Goal: Task Accomplishment & Management: Manage account settings

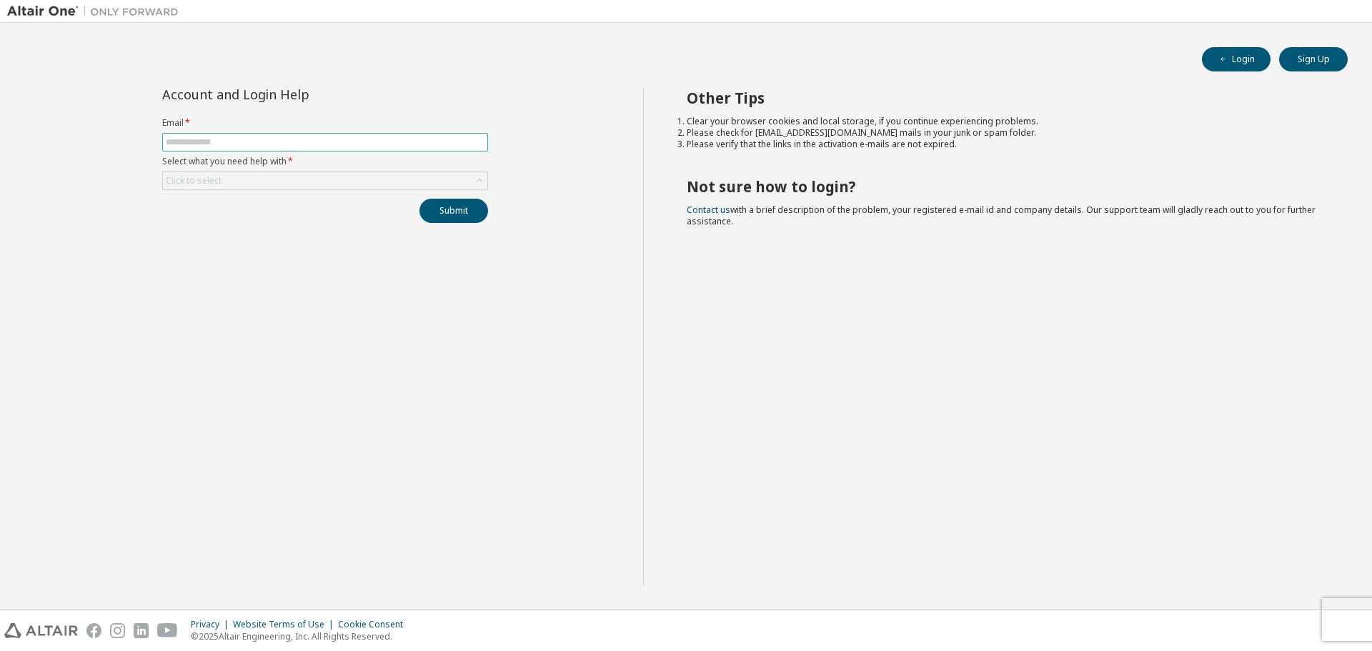
drag, startPoint x: 304, startPoint y: 132, endPoint x: 319, endPoint y: 140, distance: 16.3
click at [319, 140] on form "Email * Select what you need help with * Click to select" at bounding box center [325, 153] width 326 height 73
click at [319, 140] on input "text" at bounding box center [325, 141] width 319 height 11
type input "**********"
click at [359, 176] on div "Click to select" at bounding box center [325, 180] width 324 height 17
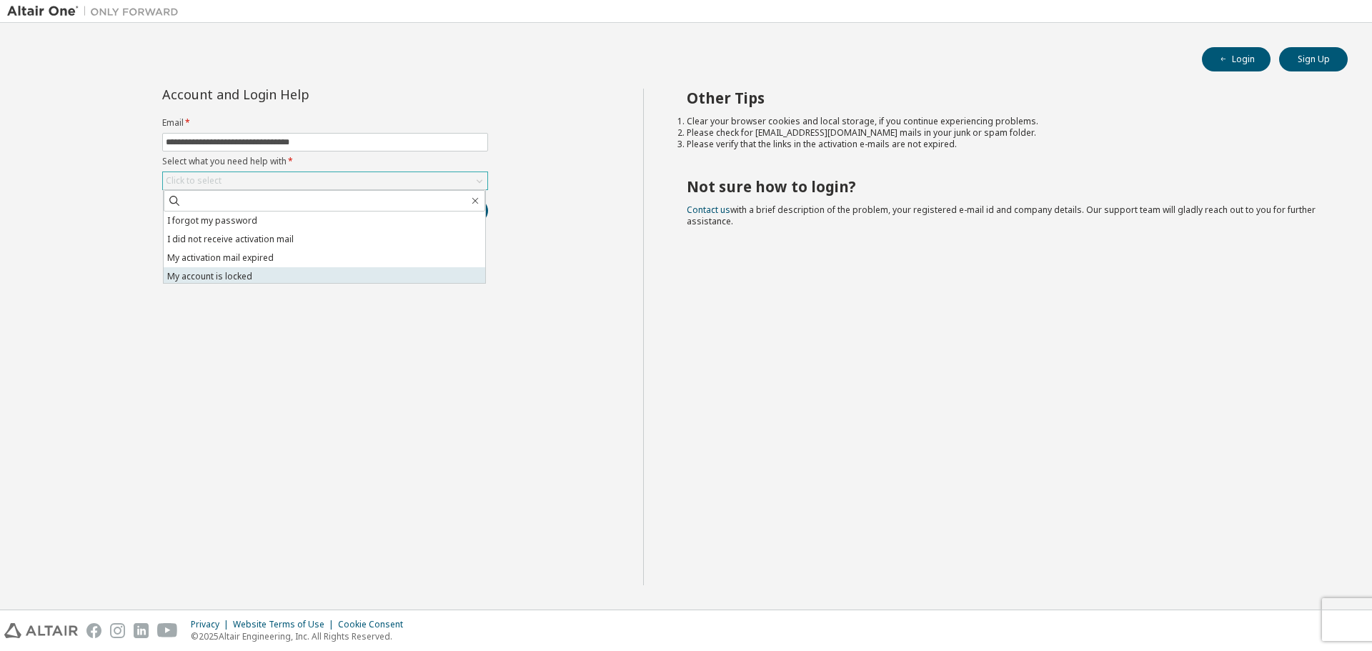
click at [297, 274] on li "My account is locked" at bounding box center [325, 276] width 322 height 19
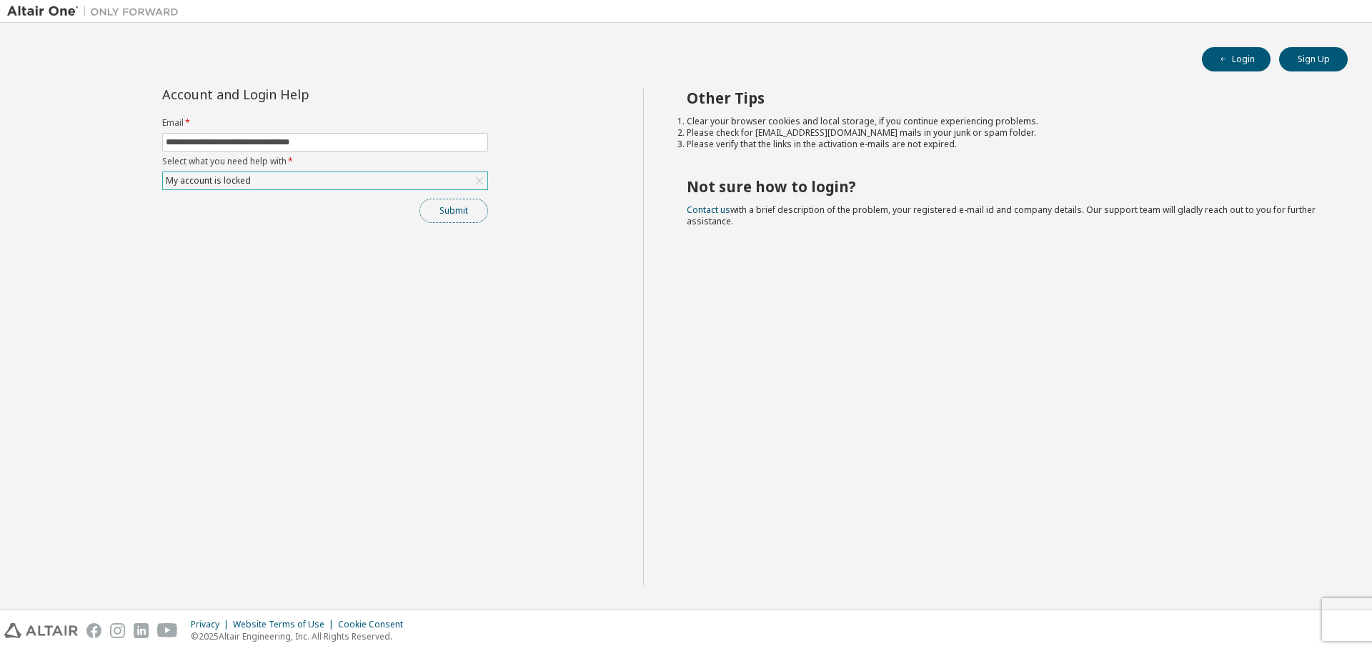
click at [444, 219] on button "Submit" at bounding box center [453, 211] width 69 height 24
click at [1246, 614] on link "Altair support" at bounding box center [1268, 612] width 57 height 12
drag, startPoint x: 0, startPoint y: 0, endPoint x: 332, endPoint y: 186, distance: 380.0
click at [332, 186] on div "Click to select" at bounding box center [325, 180] width 324 height 17
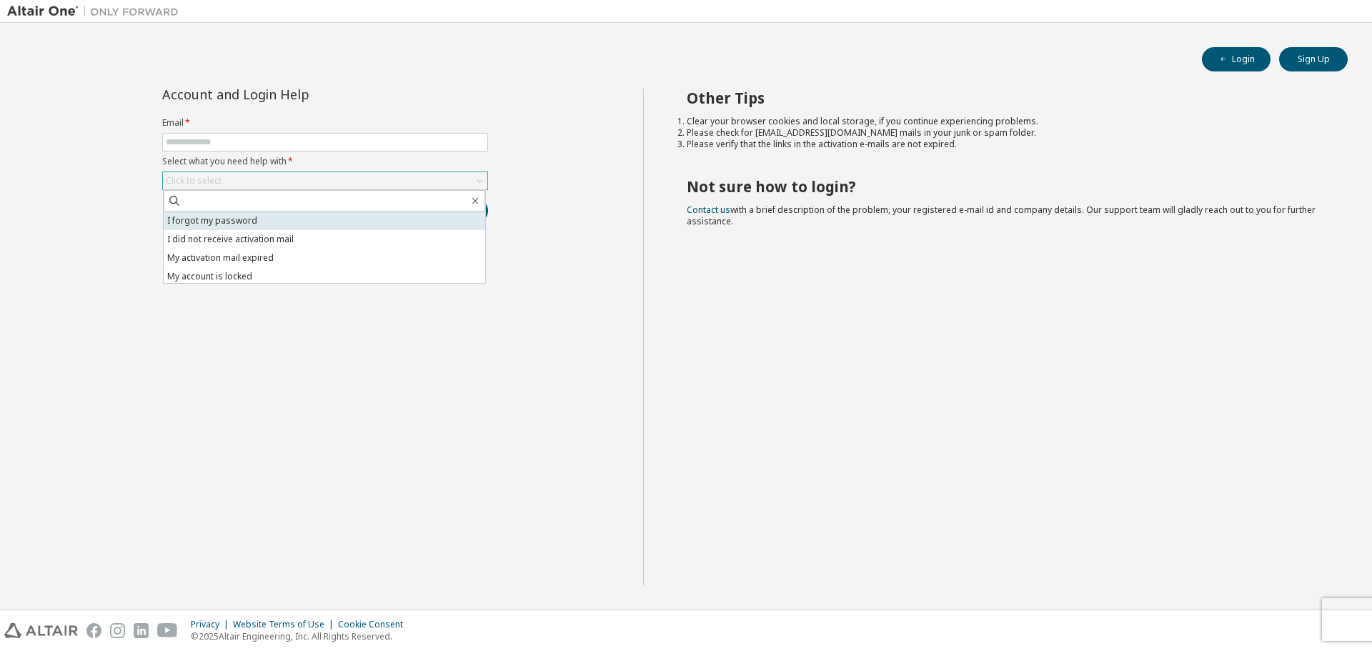
click at [294, 228] on li "I forgot my password" at bounding box center [325, 220] width 322 height 19
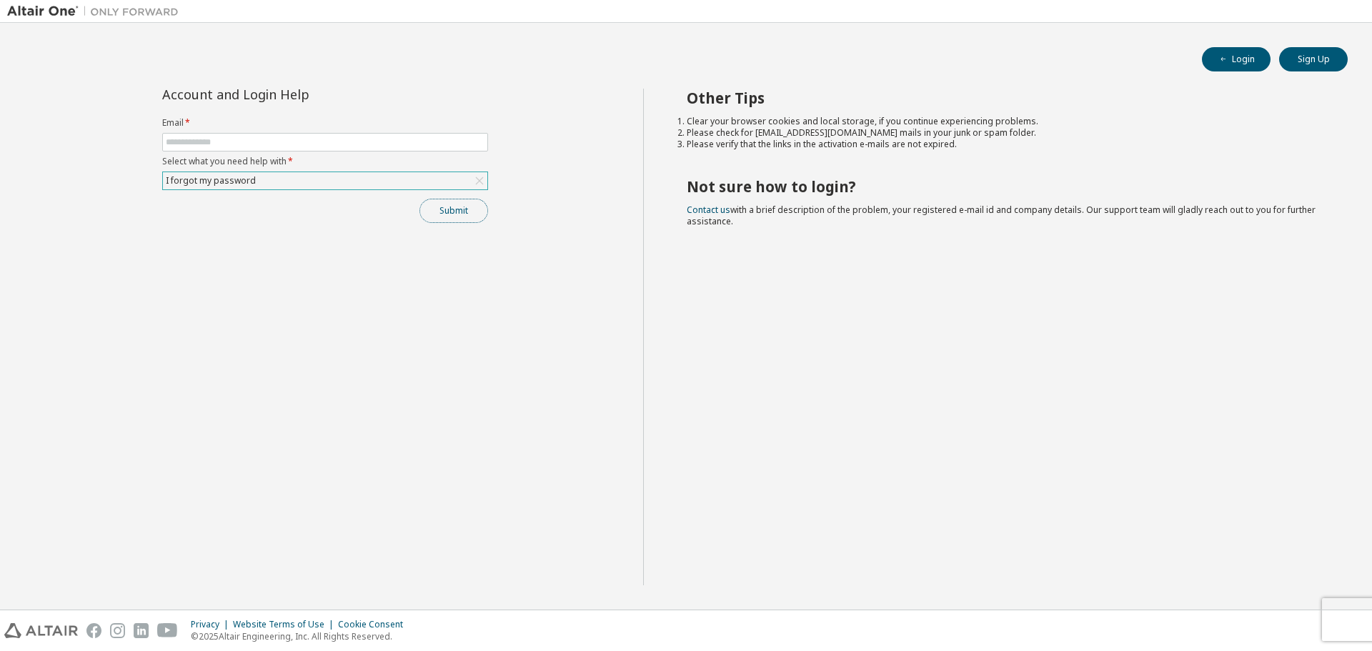
click at [459, 213] on button "Submit" at bounding box center [453, 211] width 69 height 24
click at [199, 144] on input "text" at bounding box center [325, 141] width 319 height 11
type input "**********"
click at [474, 210] on button "Submit" at bounding box center [453, 211] width 69 height 24
